Goal: Find specific page/section: Find specific page/section

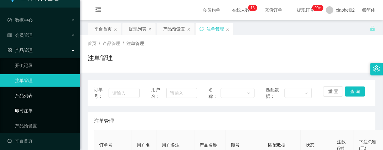
scroll to position [16, 0]
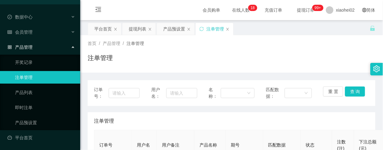
click at [35, 48] on div "产品管理" at bounding box center [40, 47] width 80 height 13
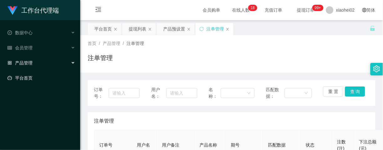
scroll to position [39, 0]
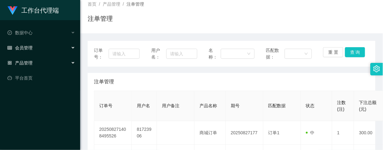
drag, startPoint x: 40, startPoint y: 45, endPoint x: 42, endPoint y: 54, distance: 9.5
click at [40, 45] on div "会员管理" at bounding box center [40, 47] width 80 height 13
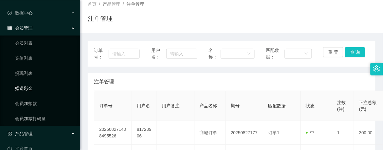
scroll to position [31, 0]
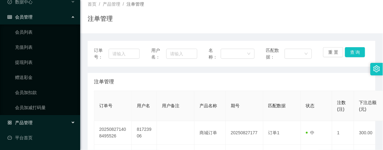
click at [30, 122] on span "产品管理" at bounding box center [20, 122] width 25 height 5
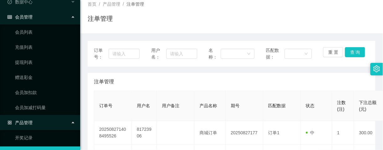
scroll to position [106, 0]
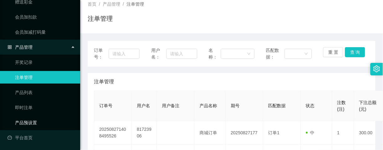
click at [32, 124] on link "产品预设置" at bounding box center [45, 122] width 60 height 13
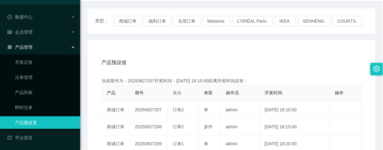
scroll to position [78, 0]
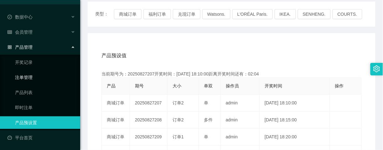
drag, startPoint x: 22, startPoint y: 77, endPoint x: 27, endPoint y: 77, distance: 5.3
click at [22, 77] on link "注单管理" at bounding box center [45, 77] width 60 height 13
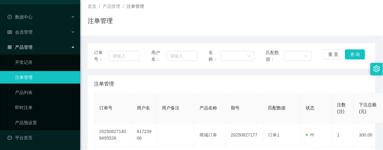
scroll to position [78, 0]
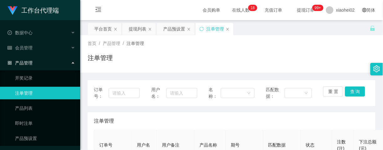
scroll to position [78, 0]
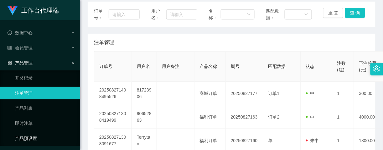
click at [26, 135] on link "产品预设置" at bounding box center [45, 138] width 60 height 13
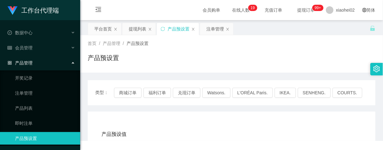
click at [15, 132] on link "产品预设置" at bounding box center [45, 138] width 60 height 13
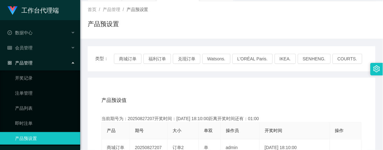
scroll to position [78, 0]
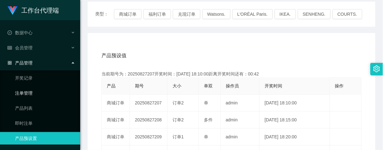
click at [28, 92] on link "注单管理" at bounding box center [45, 93] width 60 height 13
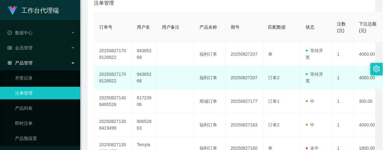
scroll to position [78, 0]
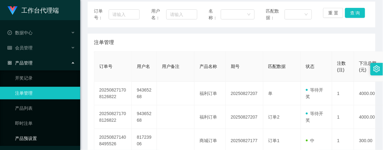
click at [28, 137] on link "产品预设置" at bounding box center [45, 138] width 60 height 13
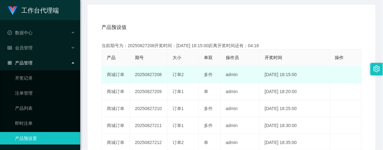
scroll to position [118, 0]
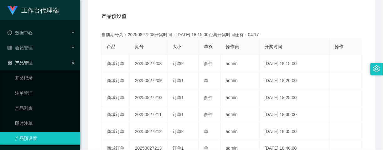
click at [57, 136] on link "产品预设置" at bounding box center [45, 138] width 60 height 13
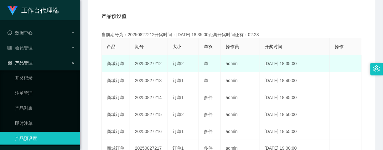
scroll to position [157, 0]
